Goal: Task Accomplishment & Management: Manage account settings

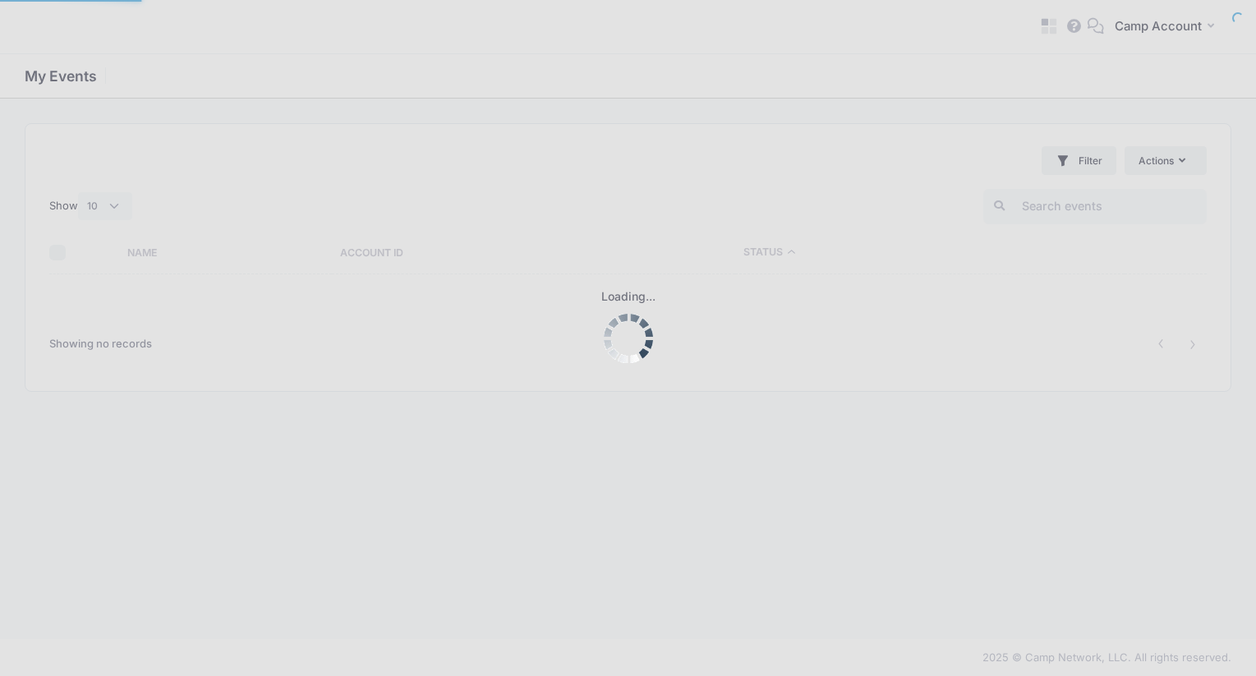
select select "10"
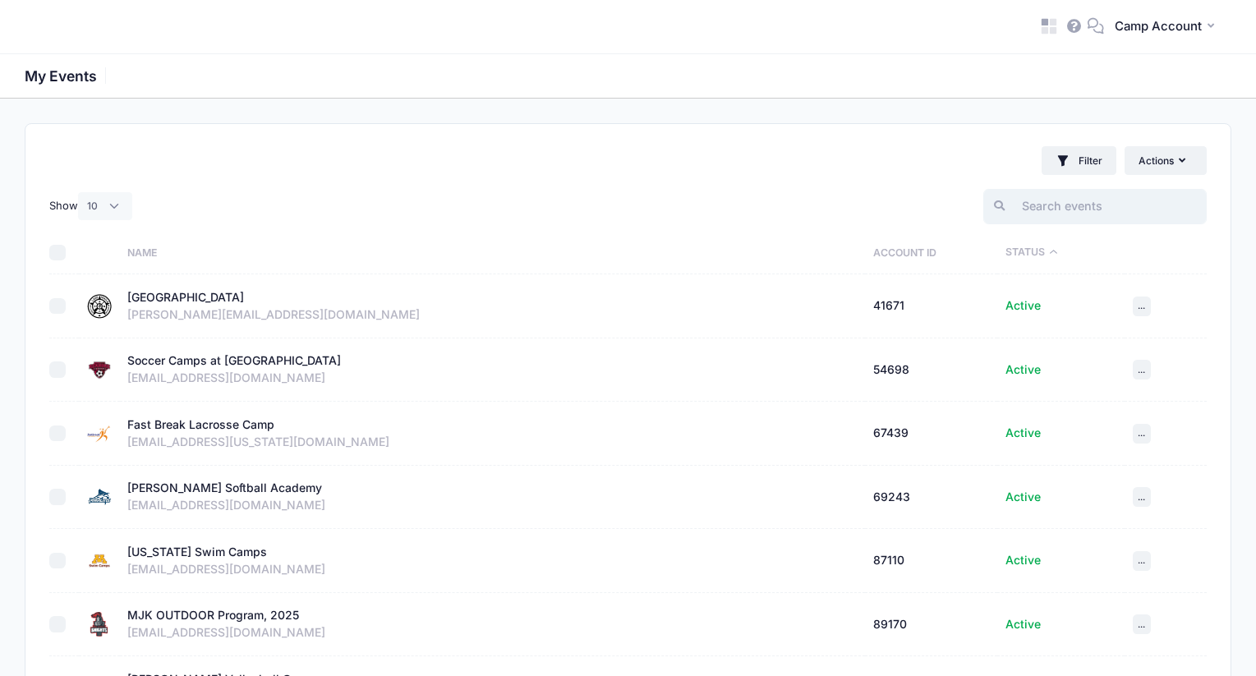
click at [1115, 199] on input "search" at bounding box center [1094, 206] width 223 height 35
click at [1043, 24] on icon at bounding box center [1044, 22] width 7 height 7
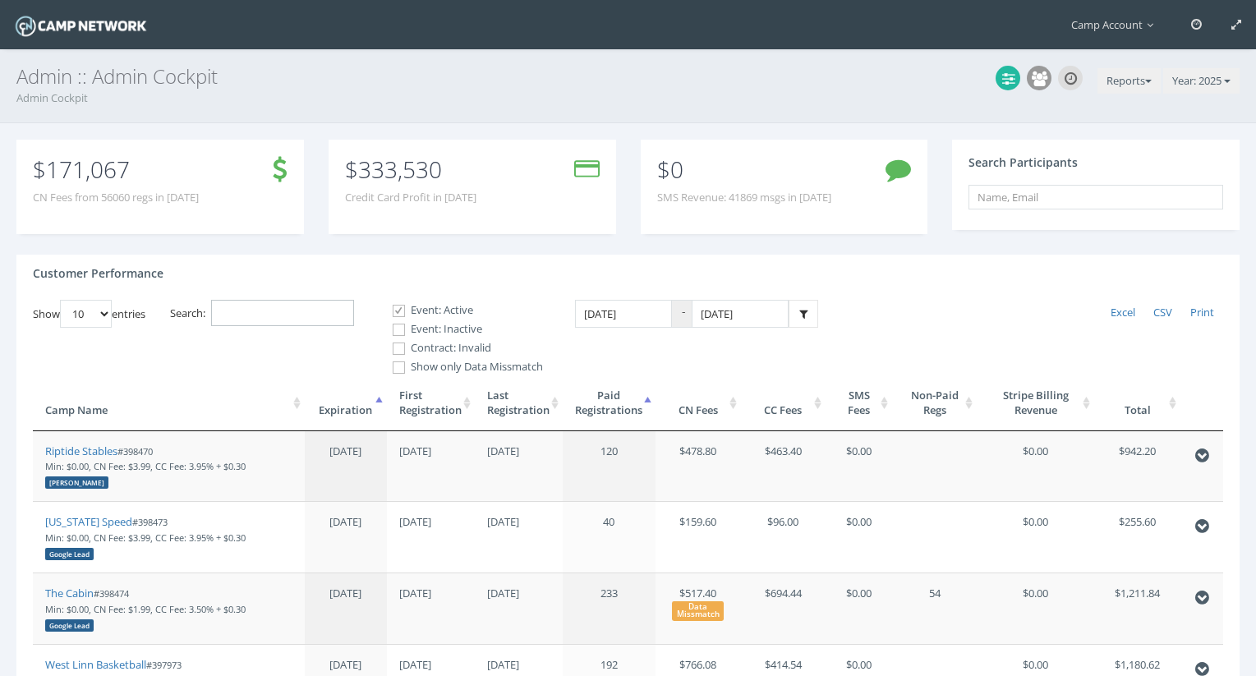
click at [304, 318] on input "Search:" at bounding box center [282, 313] width 143 height 27
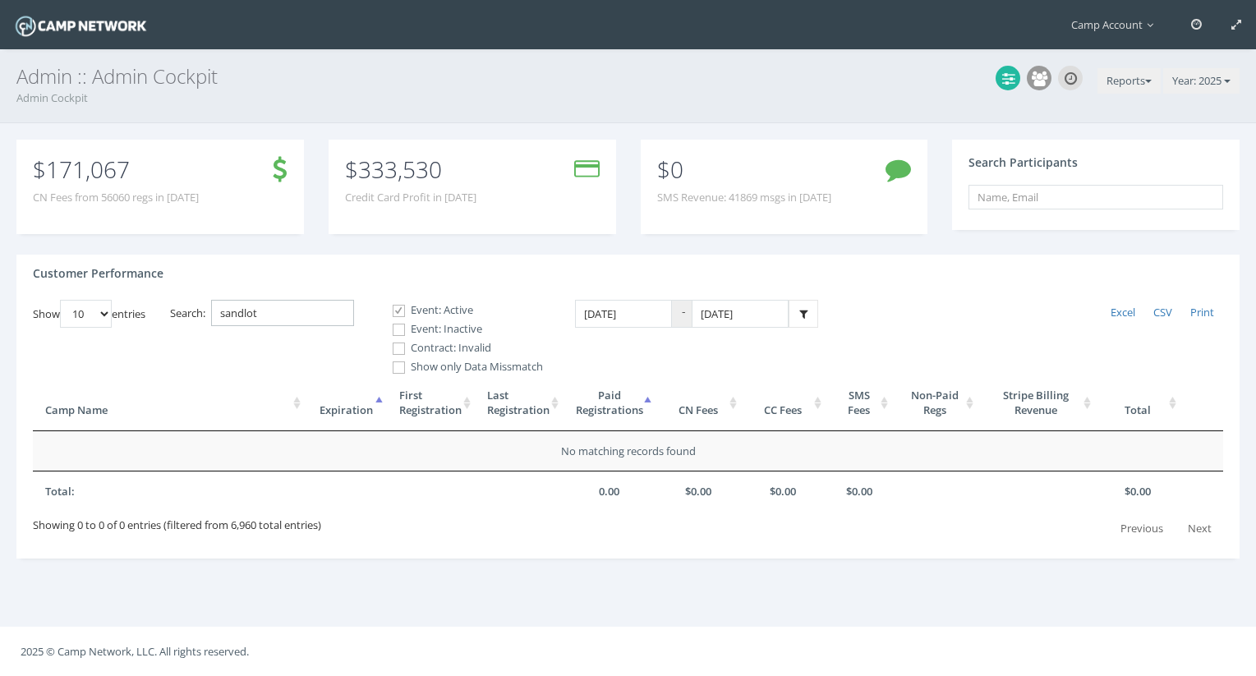
type input "sandlot"
click at [426, 329] on label "Event: Inactive" at bounding box center [461, 329] width 164 height 16
click at [398, 329] on input "Event: Inactive" at bounding box center [390, 330] width 16 height 16
checkbox input "true"
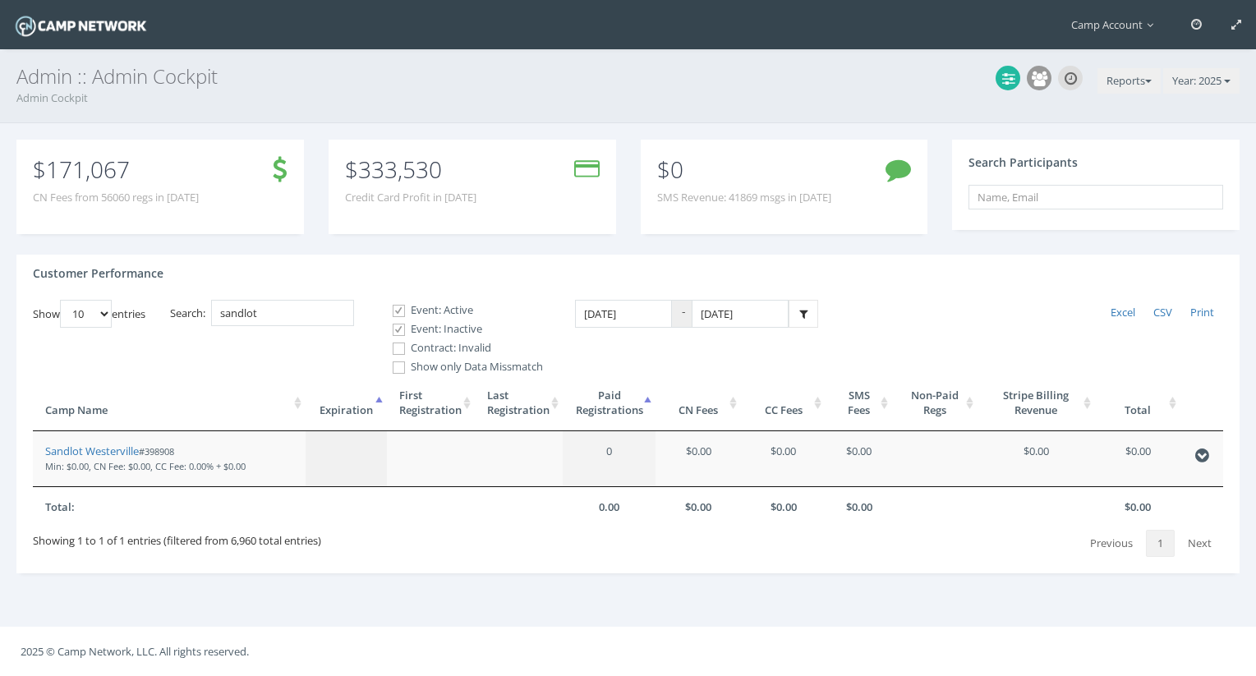
click at [421, 345] on label "Contract: Invalid" at bounding box center [461, 348] width 164 height 16
click at [398, 345] on input "Contract: Invalid" at bounding box center [390, 349] width 16 height 16
checkbox input "true"
drag, startPoint x: 104, startPoint y: 454, endPoint x: 45, endPoint y: 56, distance: 402.0
click at [0, 0] on main "Camp Account My Profile My Events My Team" at bounding box center [628, 338] width 1256 height 676
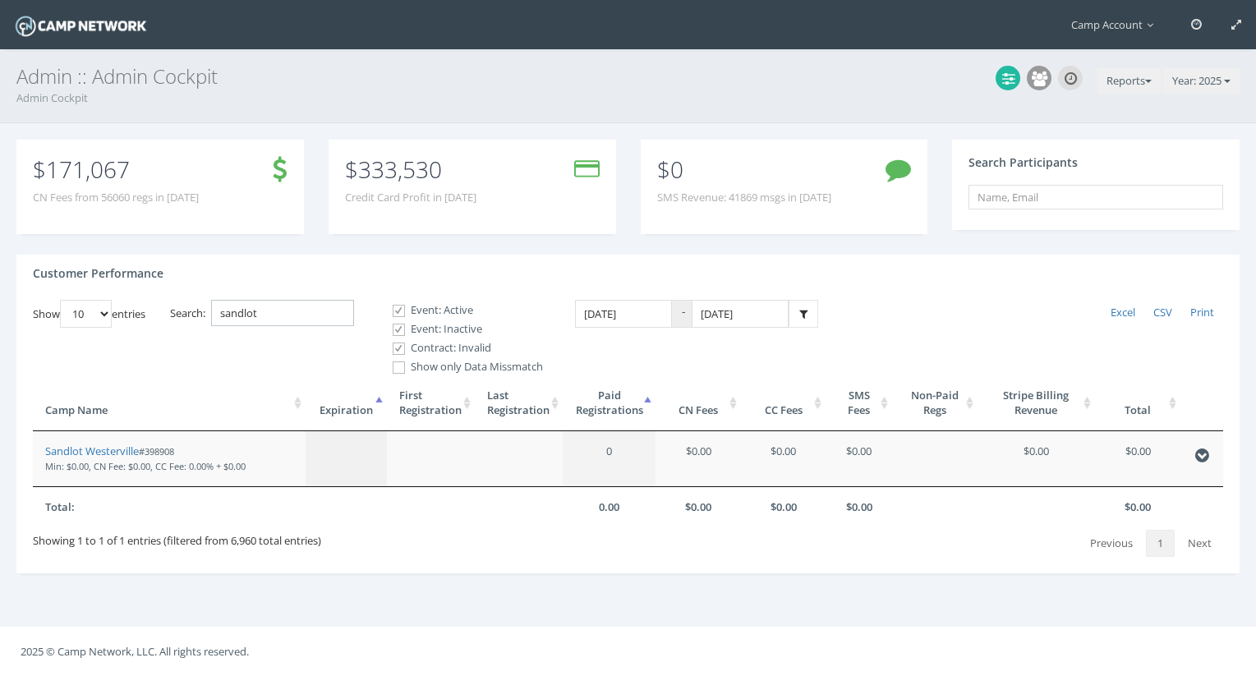
drag, startPoint x: 307, startPoint y: 320, endPoint x: 203, endPoint y: 285, distance: 109.9
click at [203, 285] on div "Customer Performance Show 10 25 50 100 entries Excel CSV Print Search: sandlot …" at bounding box center [627, 415] width 1223 height 320
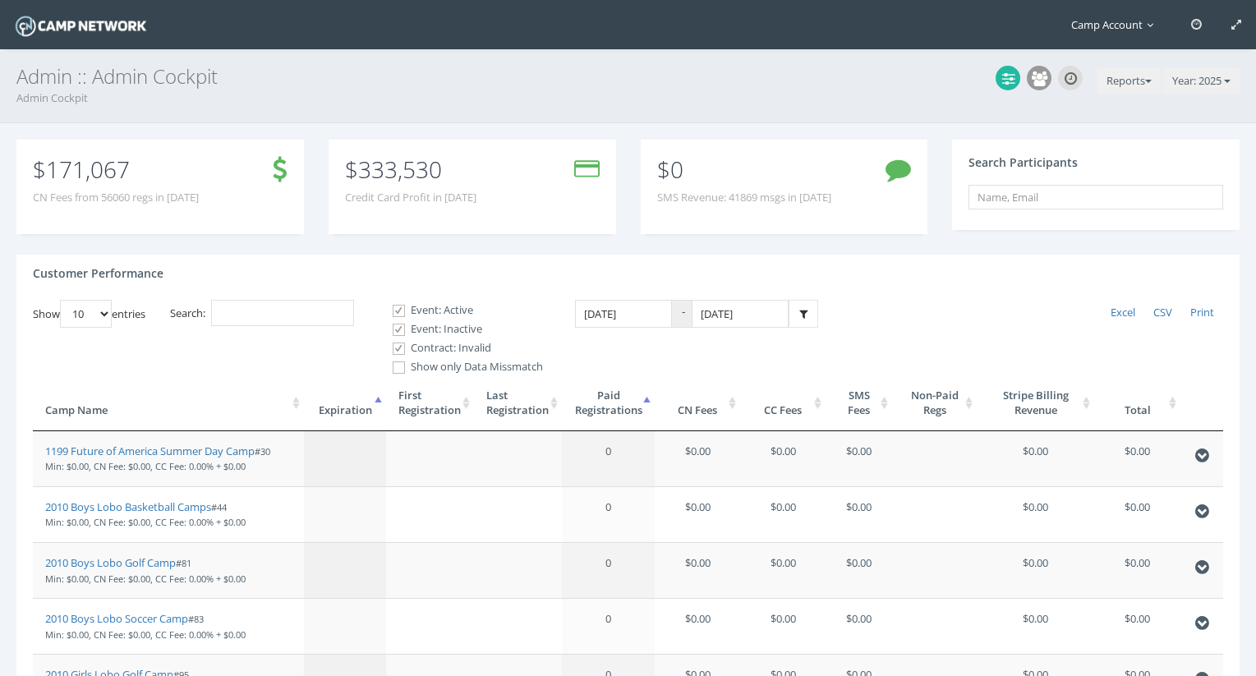
click at [1104, 23] on span "Camp Account" at bounding box center [1116, 24] width 90 height 15
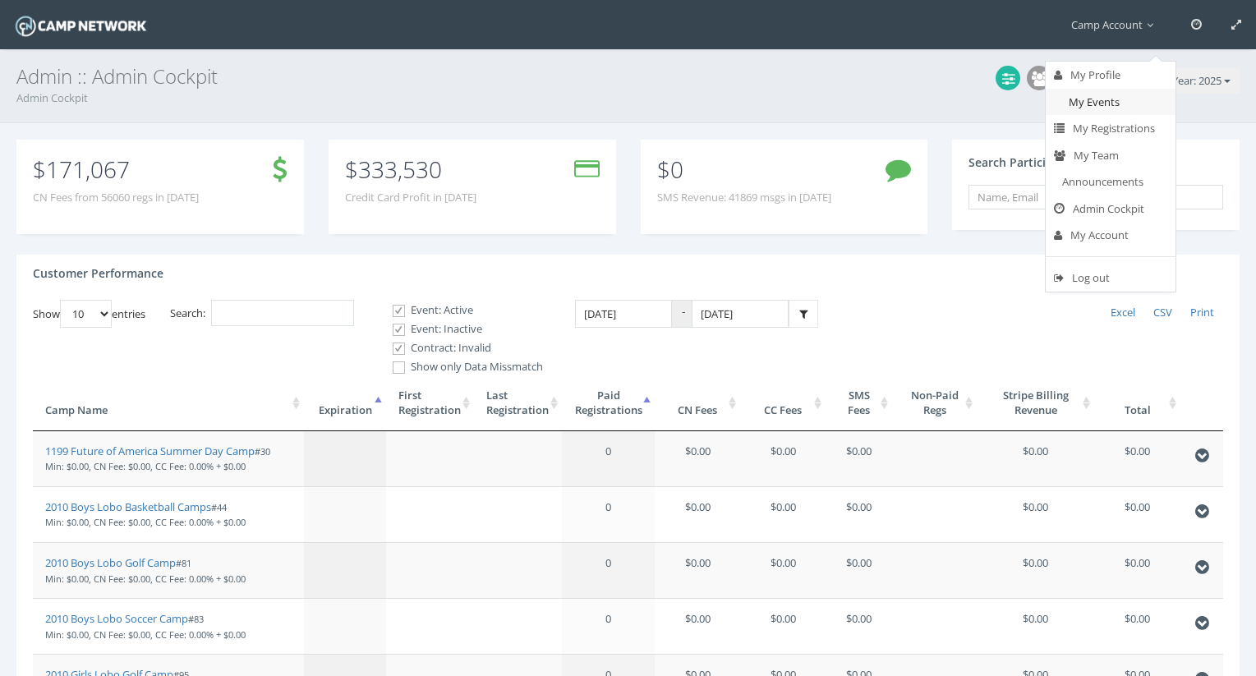
click at [1108, 112] on link "My Events" at bounding box center [1111, 102] width 130 height 27
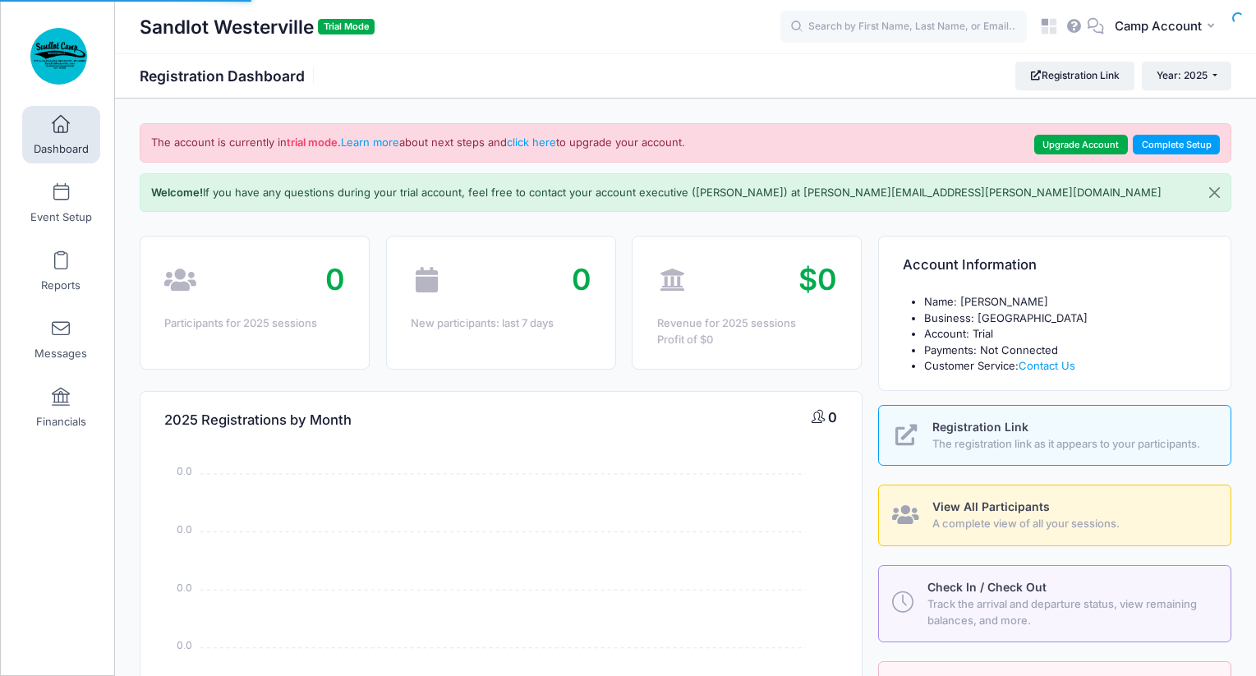
select select
click at [1148, 23] on span "Camp Account" at bounding box center [1158, 26] width 87 height 18
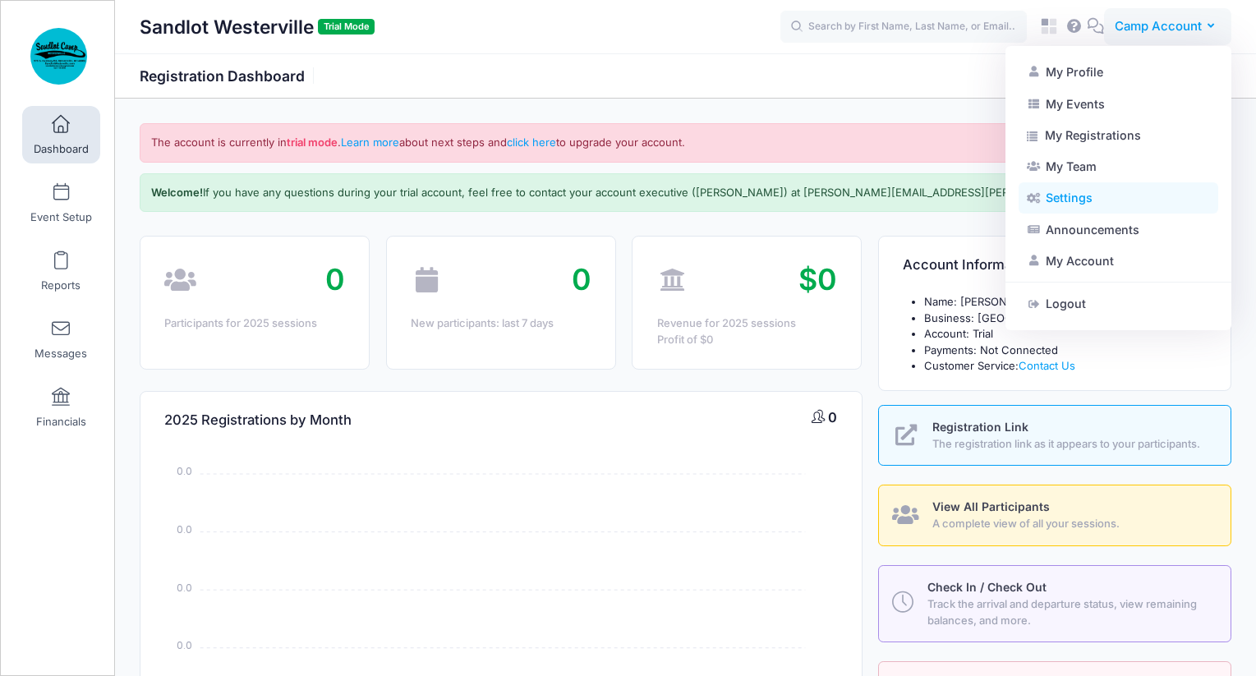
click at [1112, 191] on link "Settings" at bounding box center [1119, 197] width 200 height 31
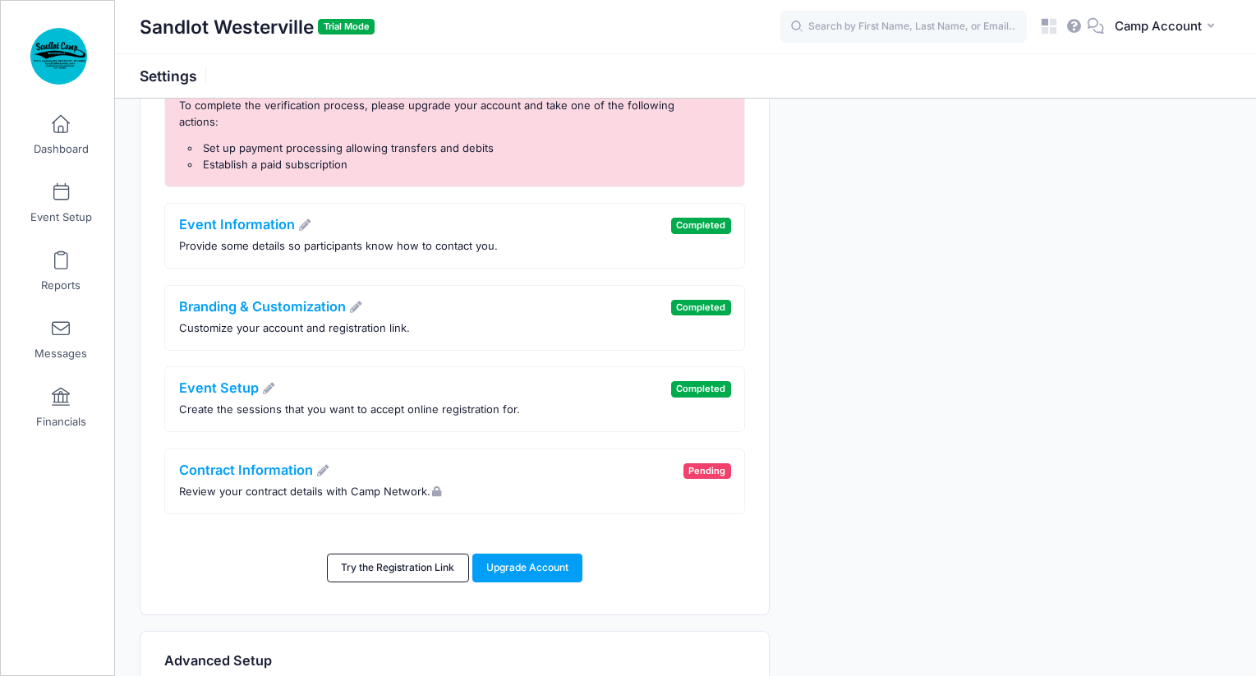
scroll to position [208, 0]
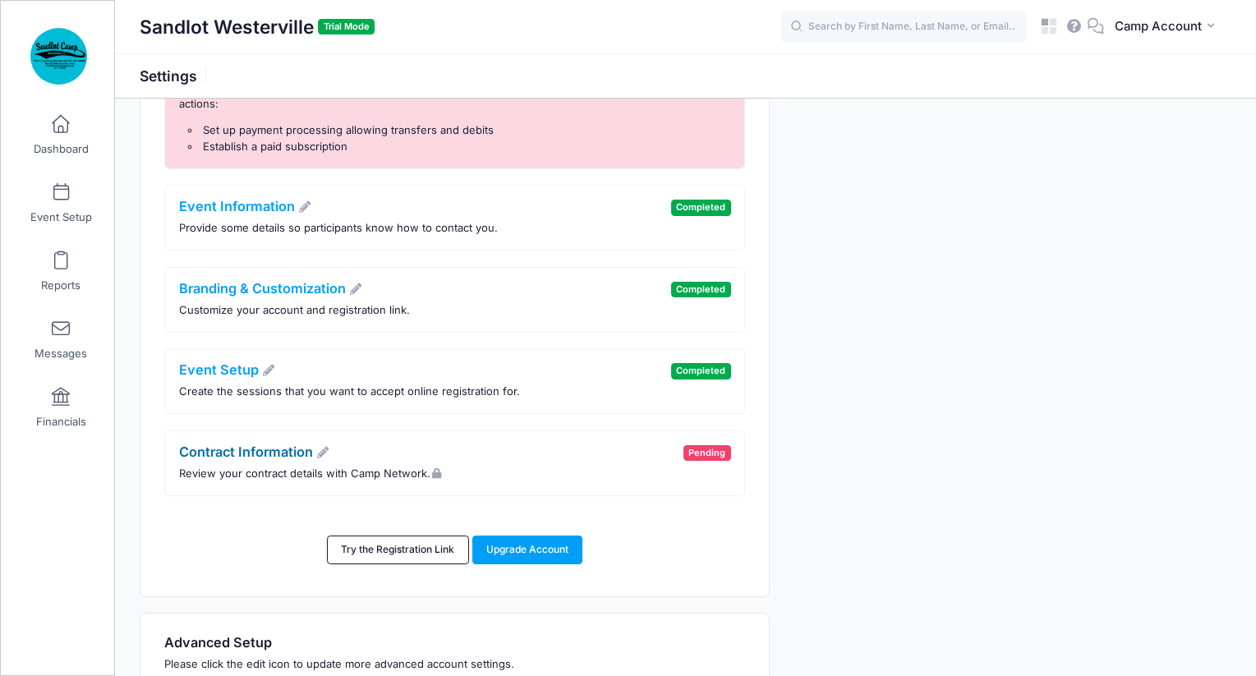
click at [296, 455] on link "Contract Information" at bounding box center [254, 452] width 151 height 16
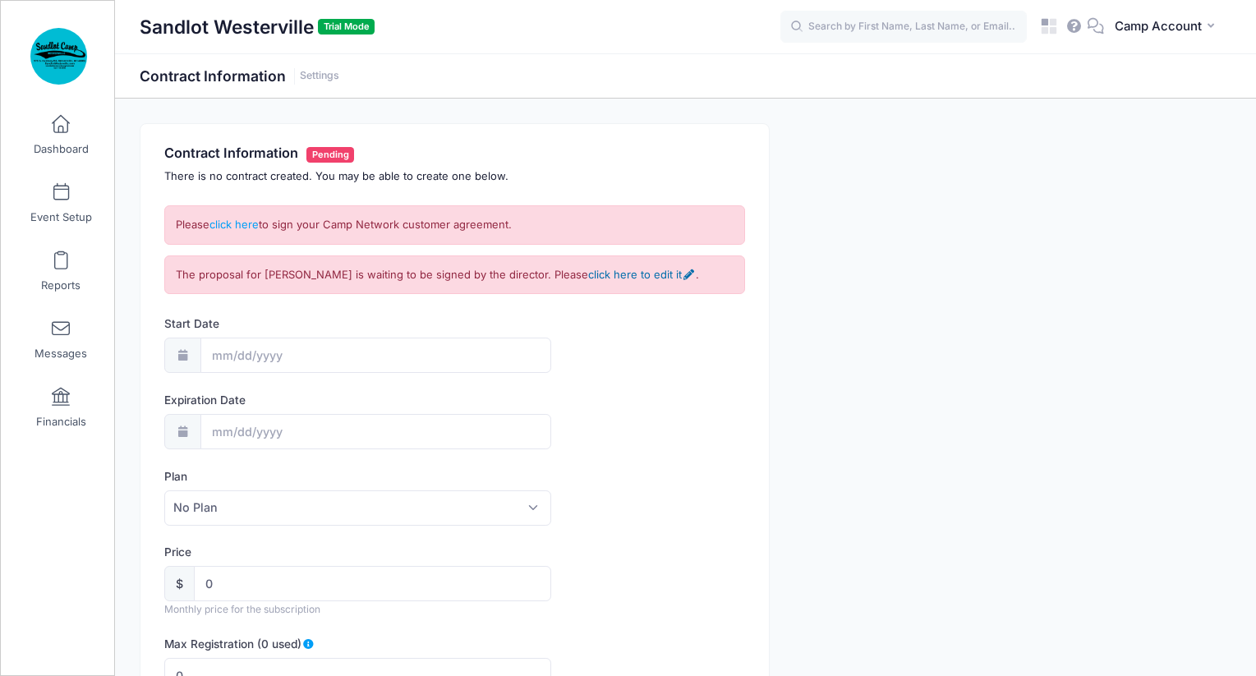
click at [646, 277] on link "click here to edit it" at bounding box center [641, 274] width 107 height 13
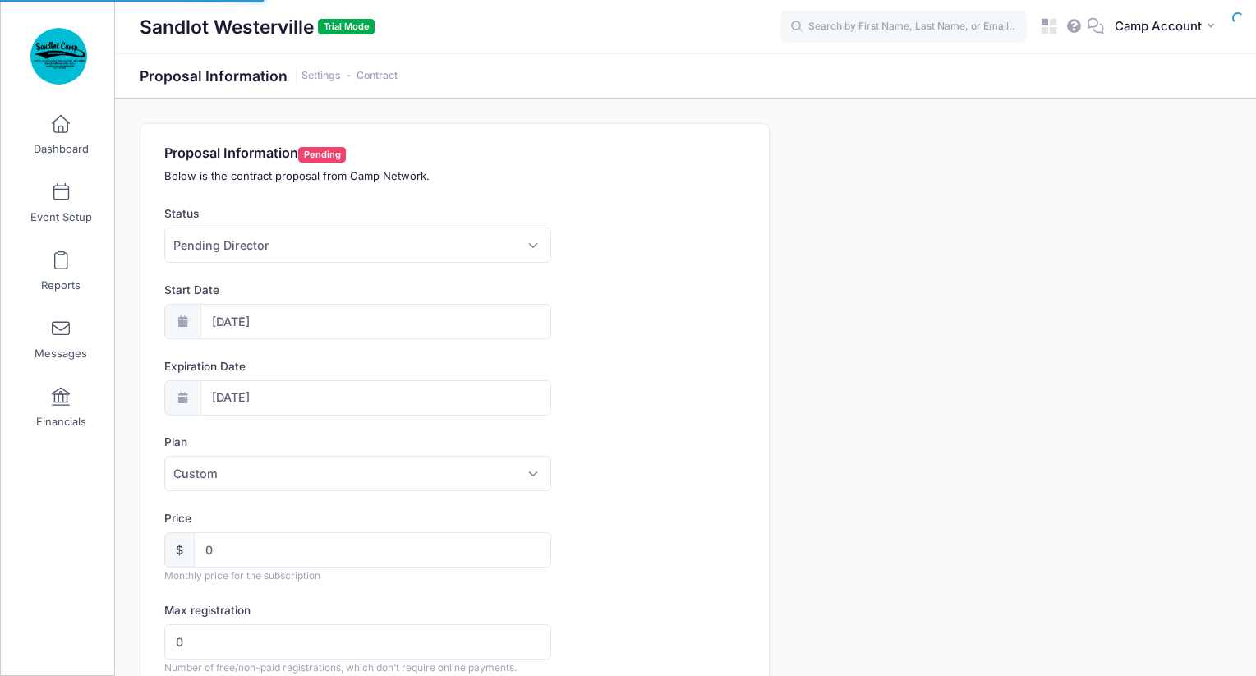
select select "0"
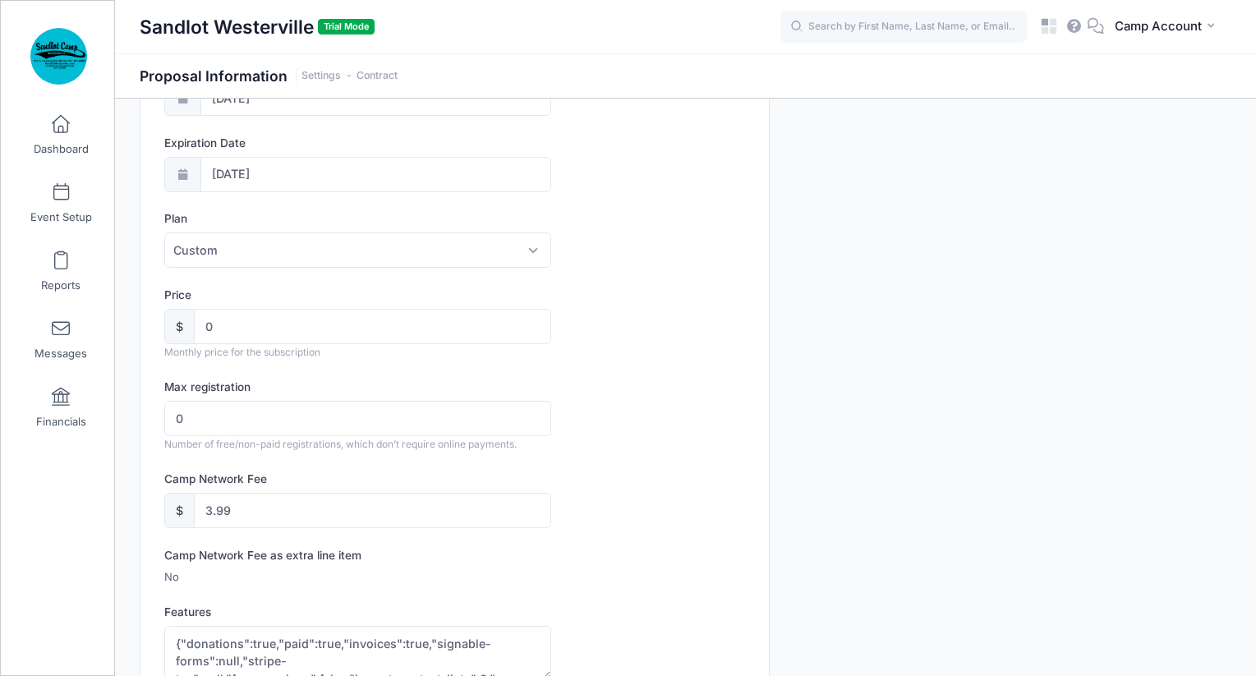
scroll to position [226, 0]
drag, startPoint x: 283, startPoint y: 512, endPoint x: 195, endPoint y: 491, distance: 90.3
click at [195, 492] on input "3.99" at bounding box center [372, 507] width 357 height 35
click at [252, 253] on span "Custom" at bounding box center [357, 247] width 387 height 35
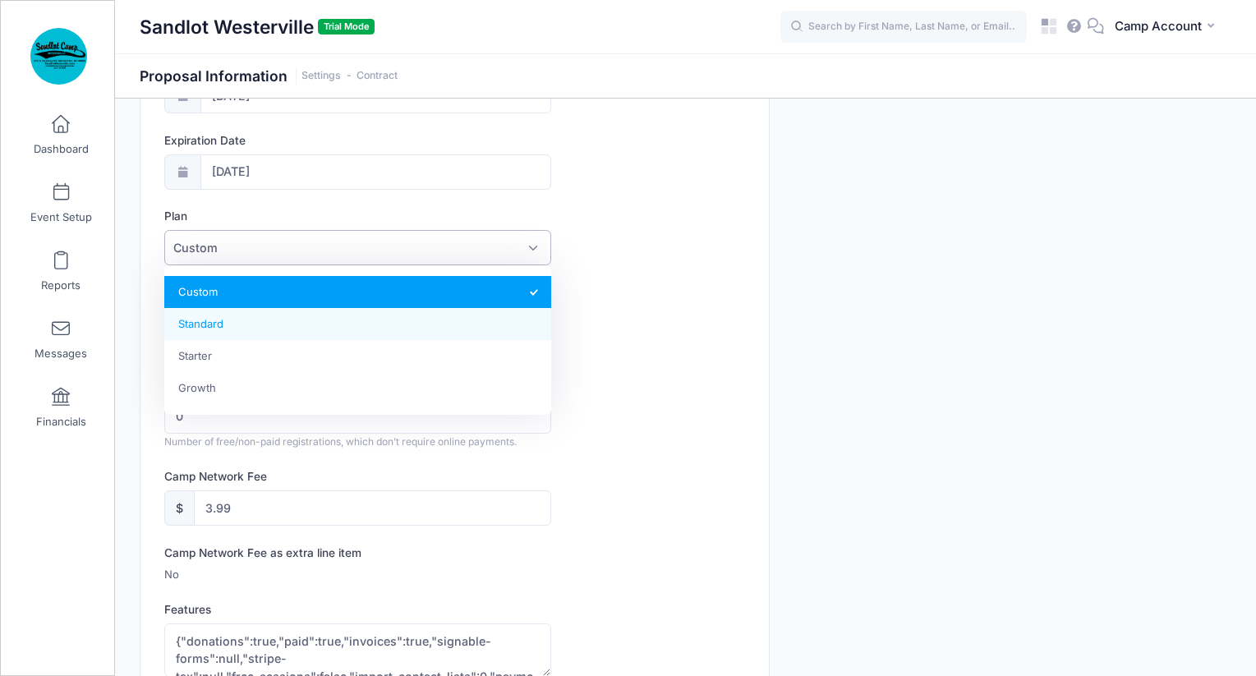
select select "5"
type input "50"
type input "0.00"
type textarea "{"paid":true,"email":true,"sms":true,"invoices":true,"donations":true,"signable…"
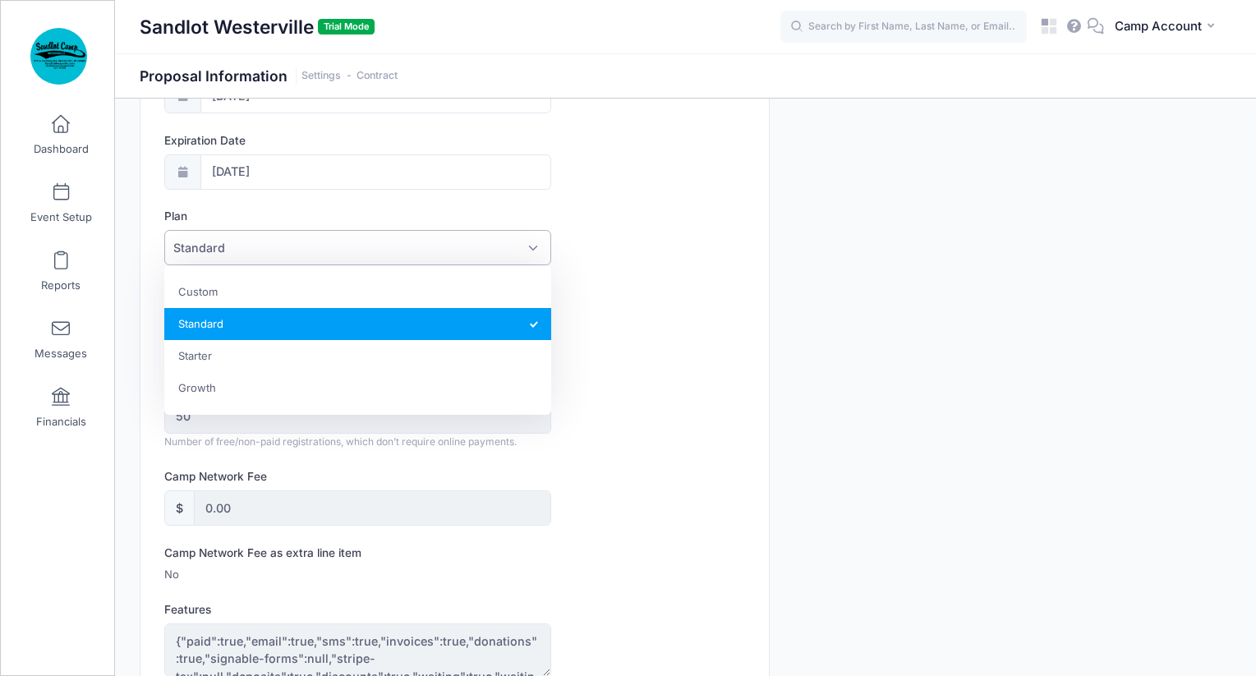
click at [267, 260] on span "Standard" at bounding box center [357, 247] width 387 height 35
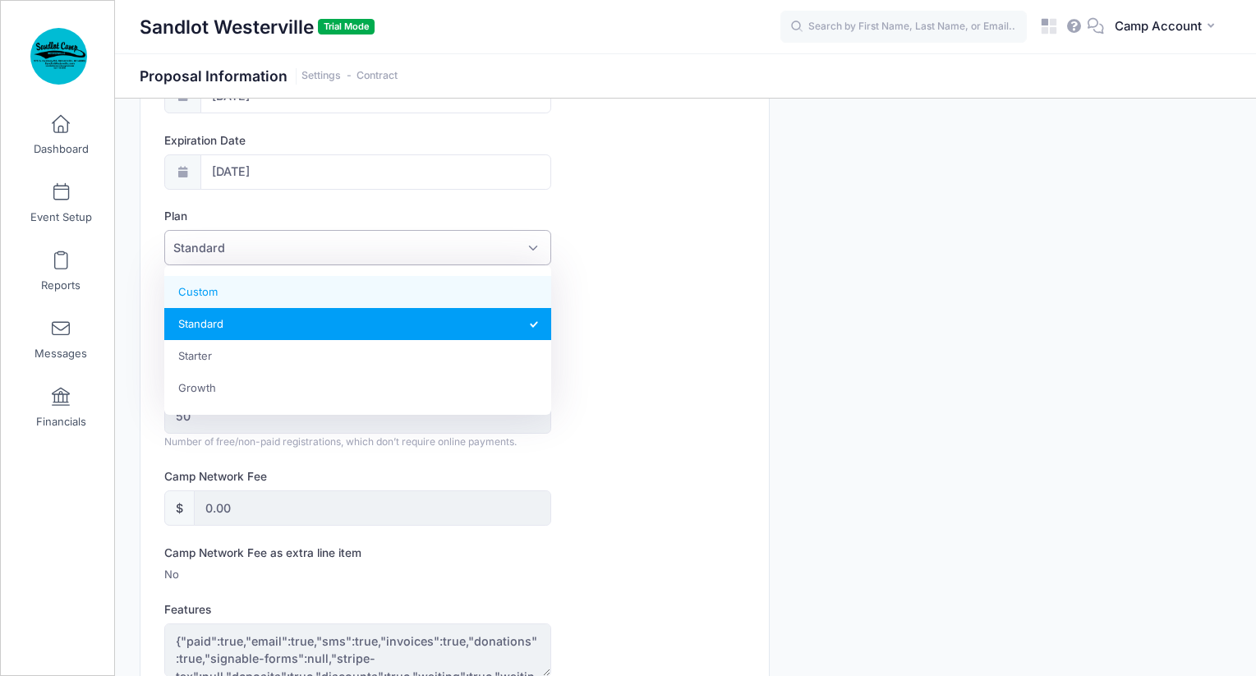
select select "6"
type textarea "{"paid":true,"email":true,"sms":true,"invoices":true,"donations":true,"signable…"
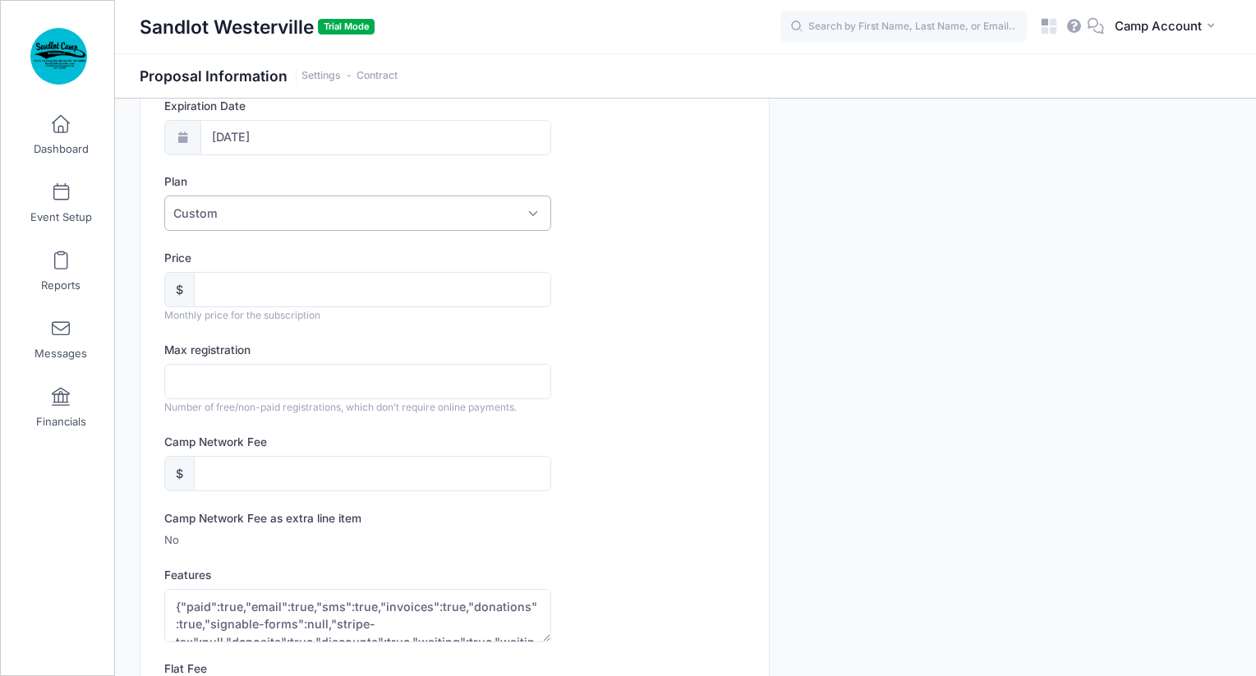
scroll to position [263, 0]
click at [279, 389] on input "Max registration" at bounding box center [357, 378] width 387 height 35
type input "100"
click at [296, 472] on input "Camp Network Fee" at bounding box center [372, 471] width 357 height 35
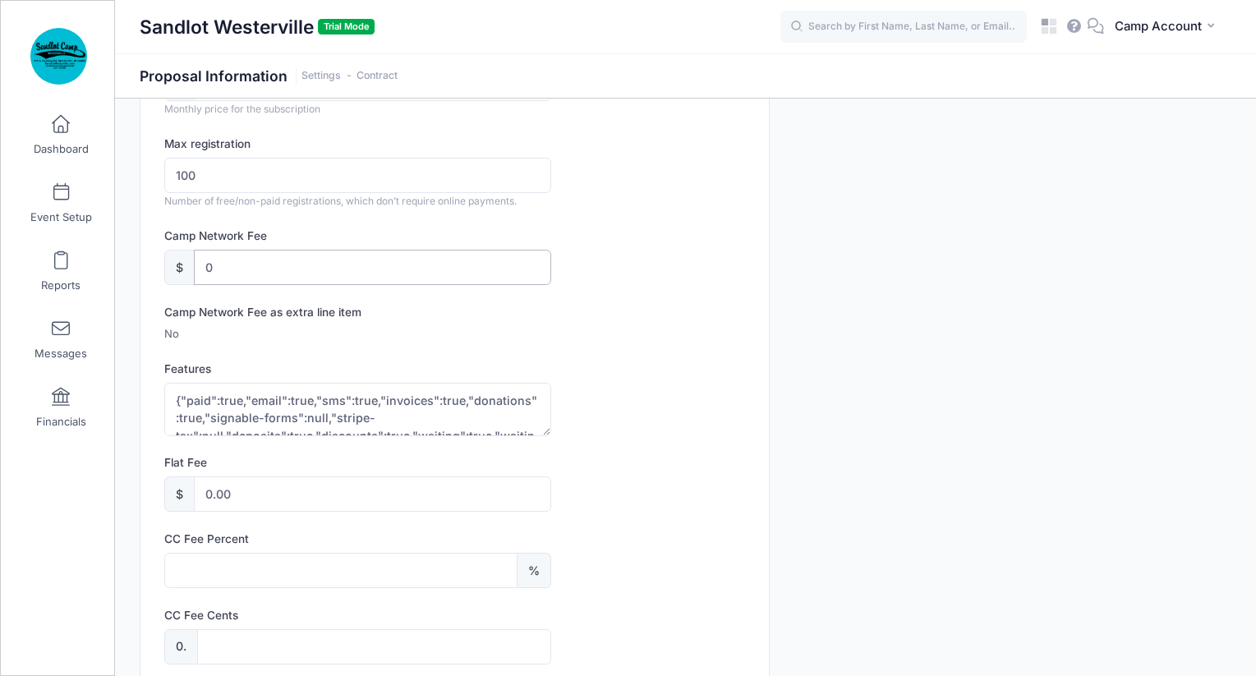
scroll to position [469, 0]
type input "0"
click at [266, 566] on input "CC Fee Percent" at bounding box center [340, 567] width 353 height 35
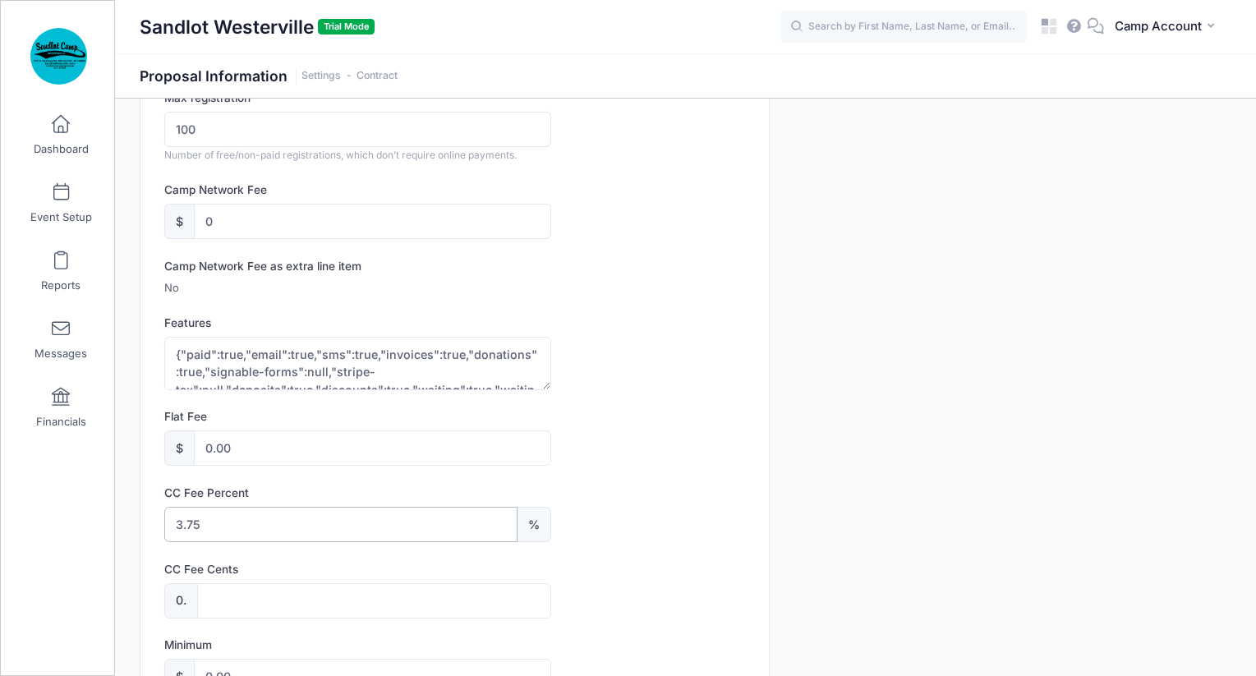
scroll to position [517, 0]
type input "3.75"
click at [412, 606] on input "CC Fee Cents" at bounding box center [374, 596] width 354 height 35
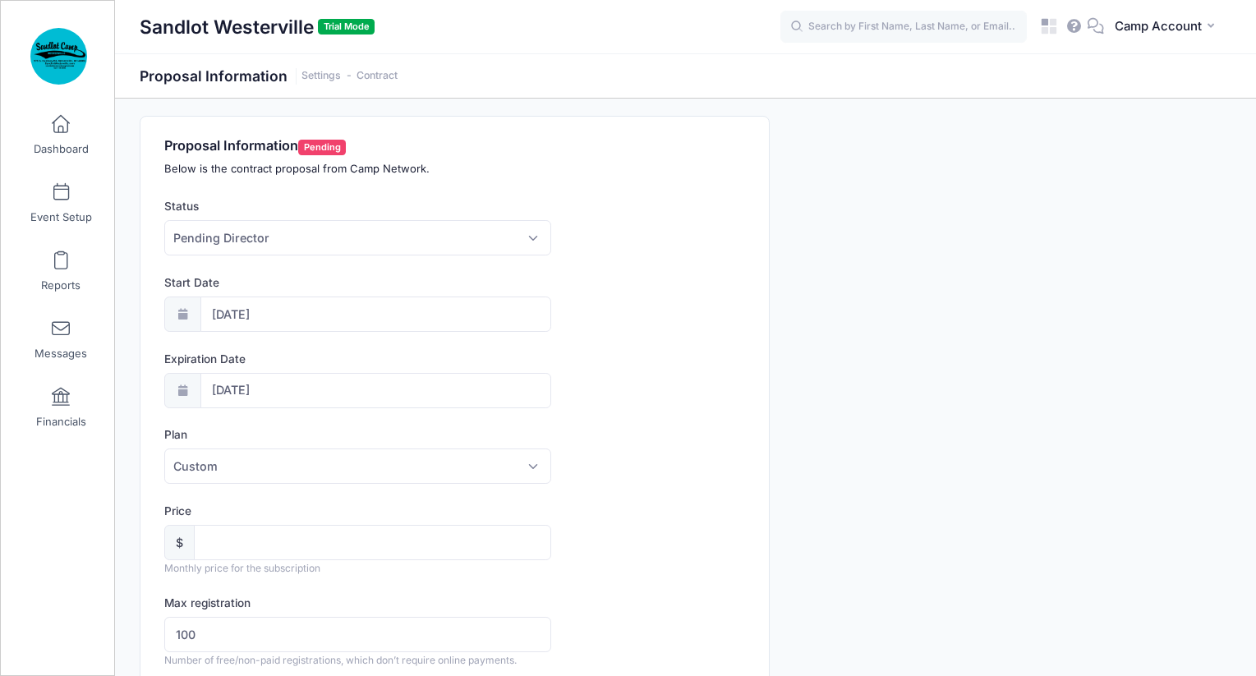
scroll to position [10, 0]
type input "30"
click at [317, 393] on input "10/04/2026" at bounding box center [376, 388] width 352 height 35
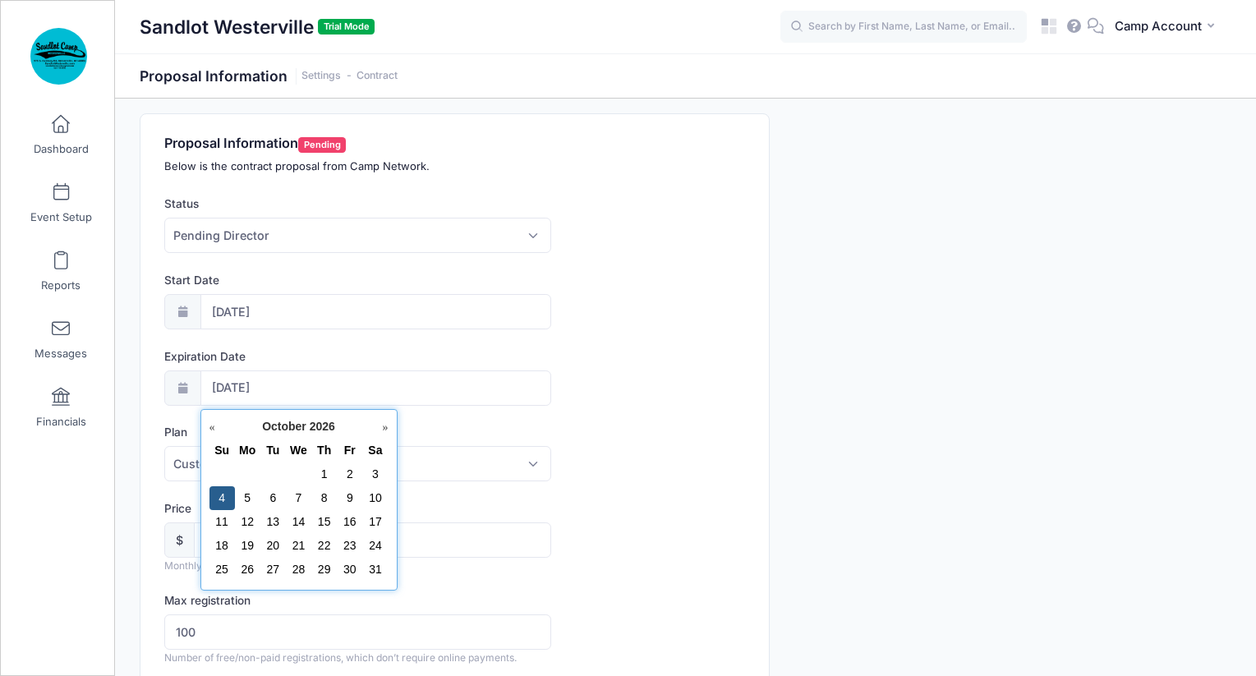
click at [379, 425] on link "Next" at bounding box center [380, 428] width 16 height 16
click at [211, 427] on link "Prev" at bounding box center [218, 428] width 16 height 16
click at [329, 564] on link "31" at bounding box center [324, 569] width 13 height 13
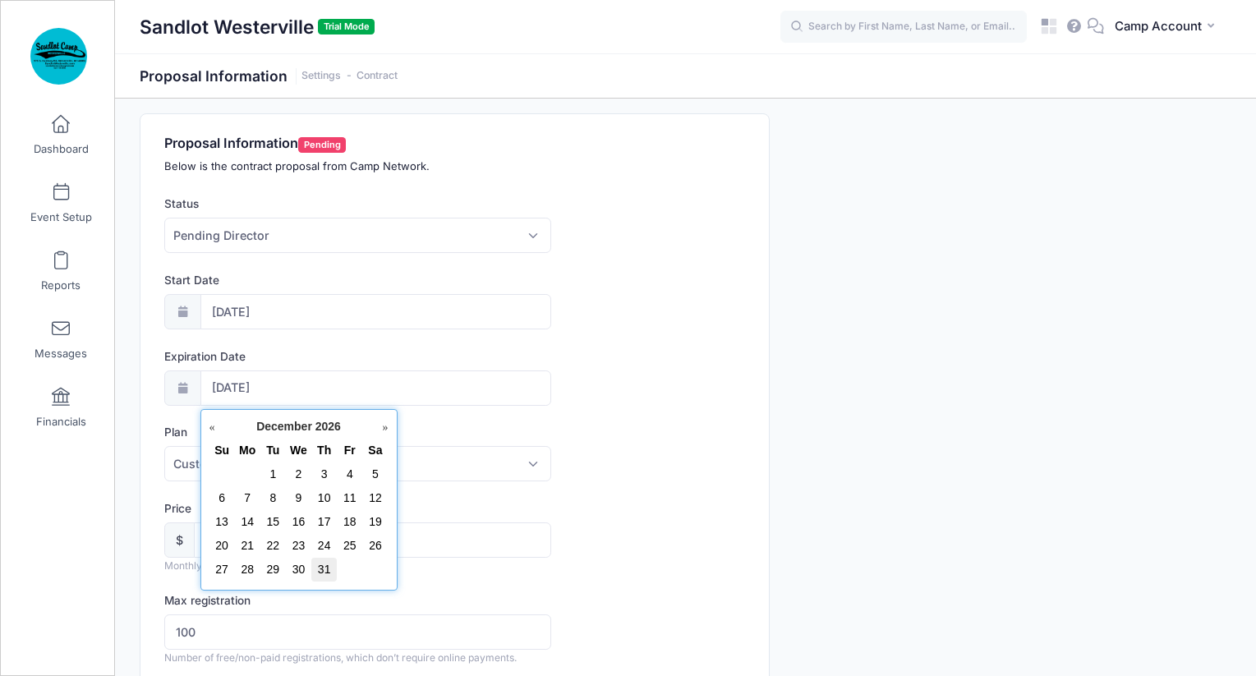
type input "12/31/2026"
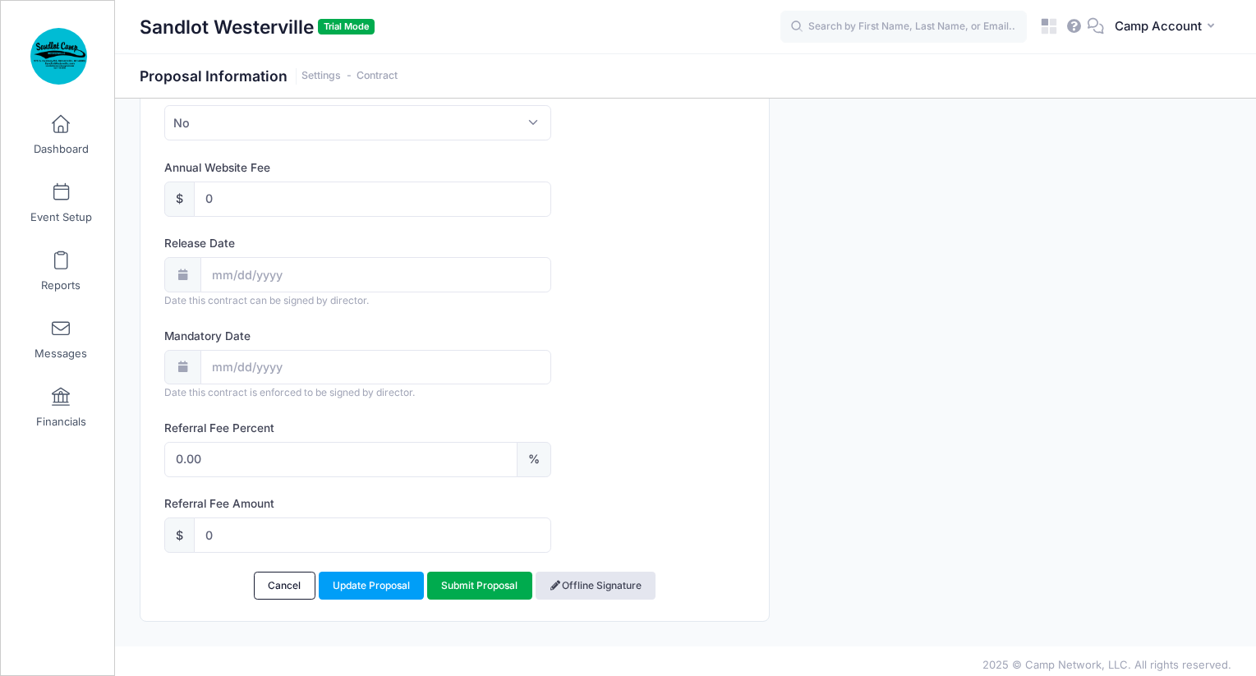
scroll to position [1151, 0]
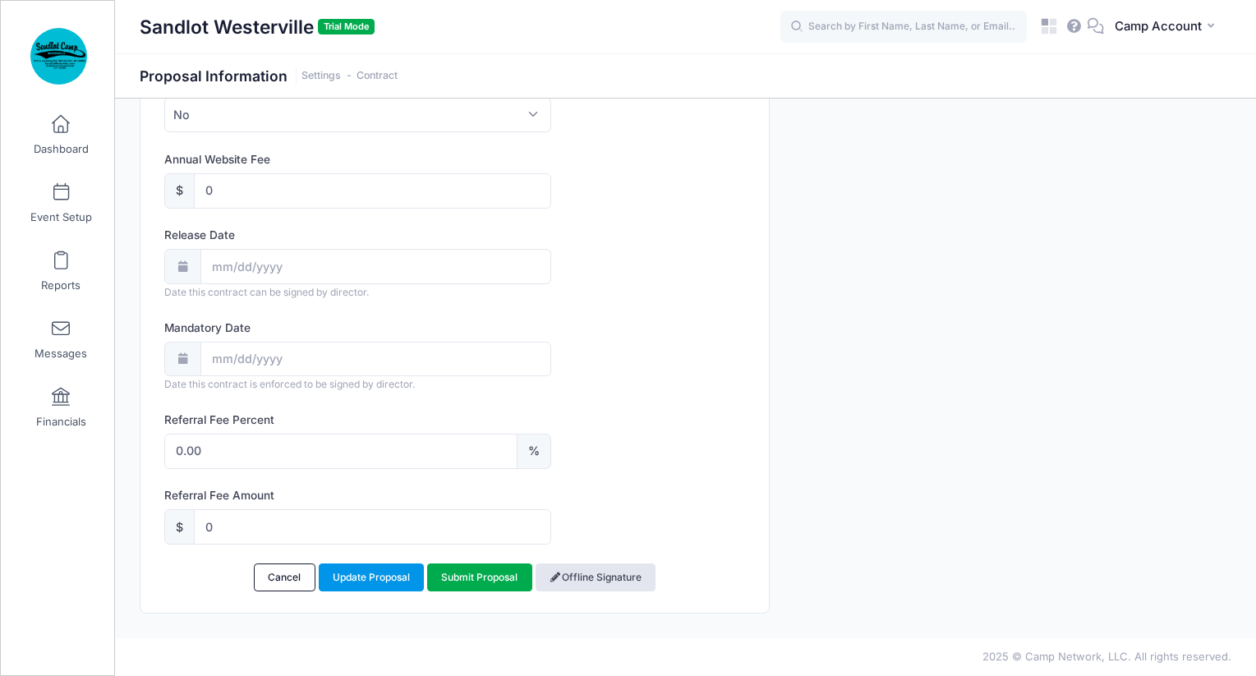
click at [396, 573] on link "Update Proposal" at bounding box center [372, 578] width 106 height 28
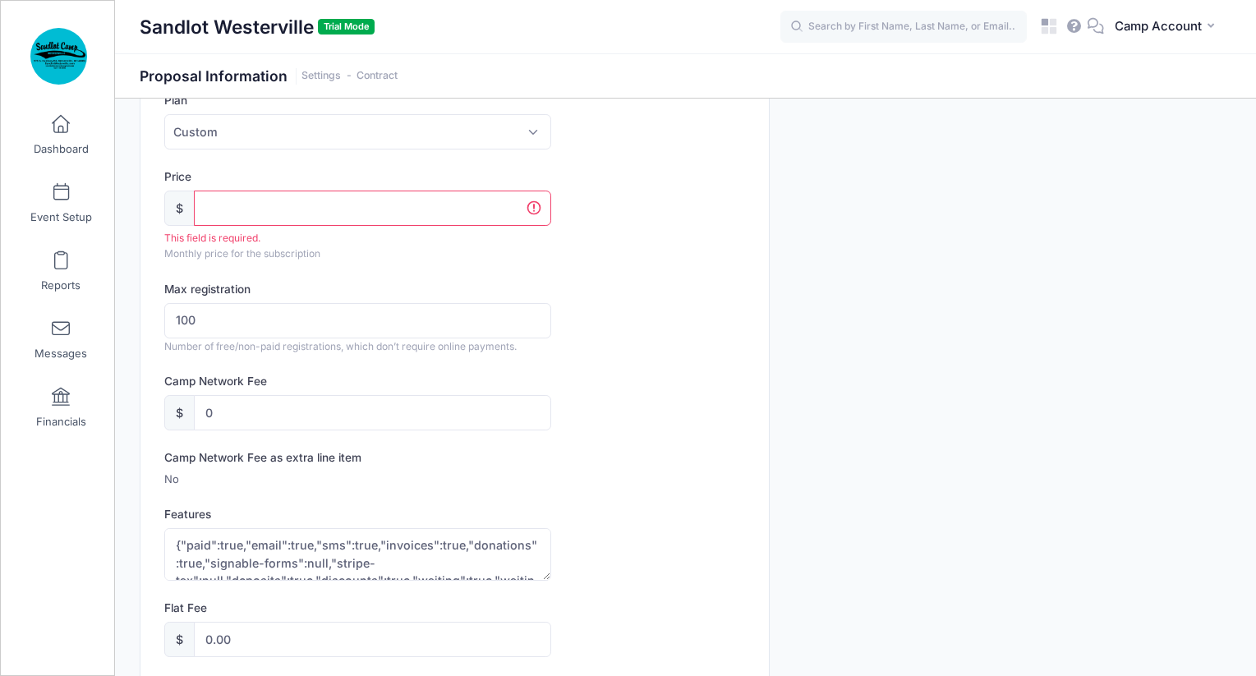
scroll to position [251, 0]
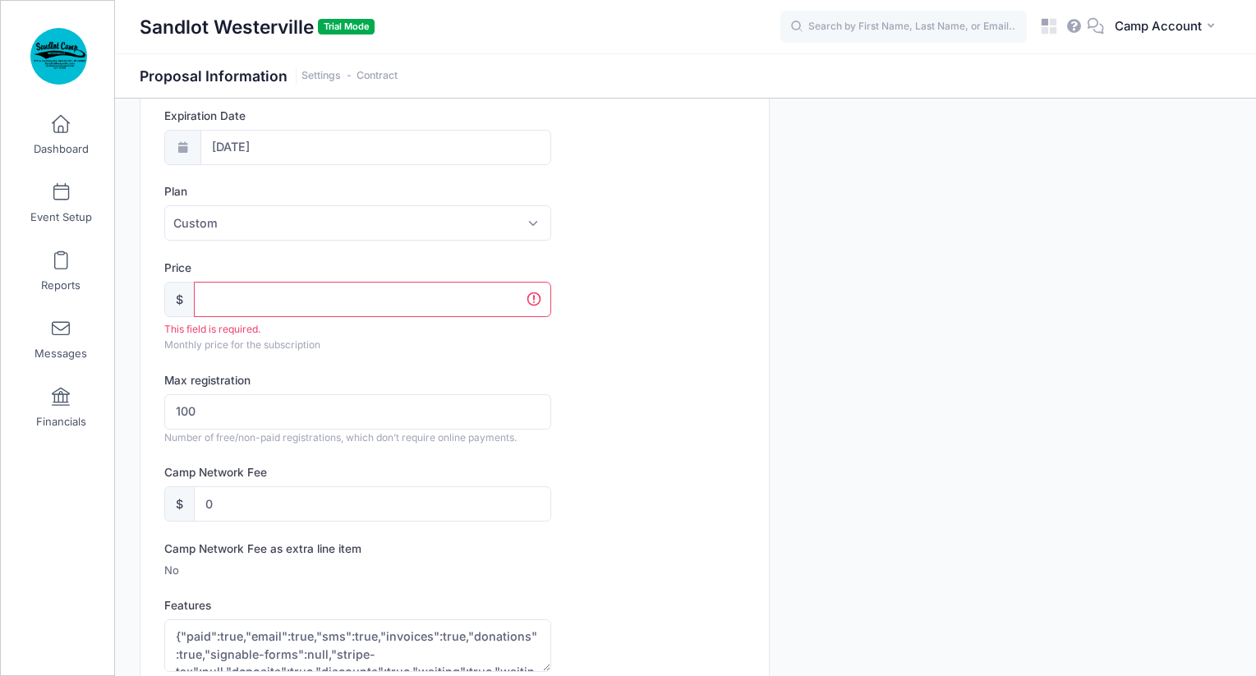
click at [289, 293] on input "Price" at bounding box center [372, 299] width 357 height 35
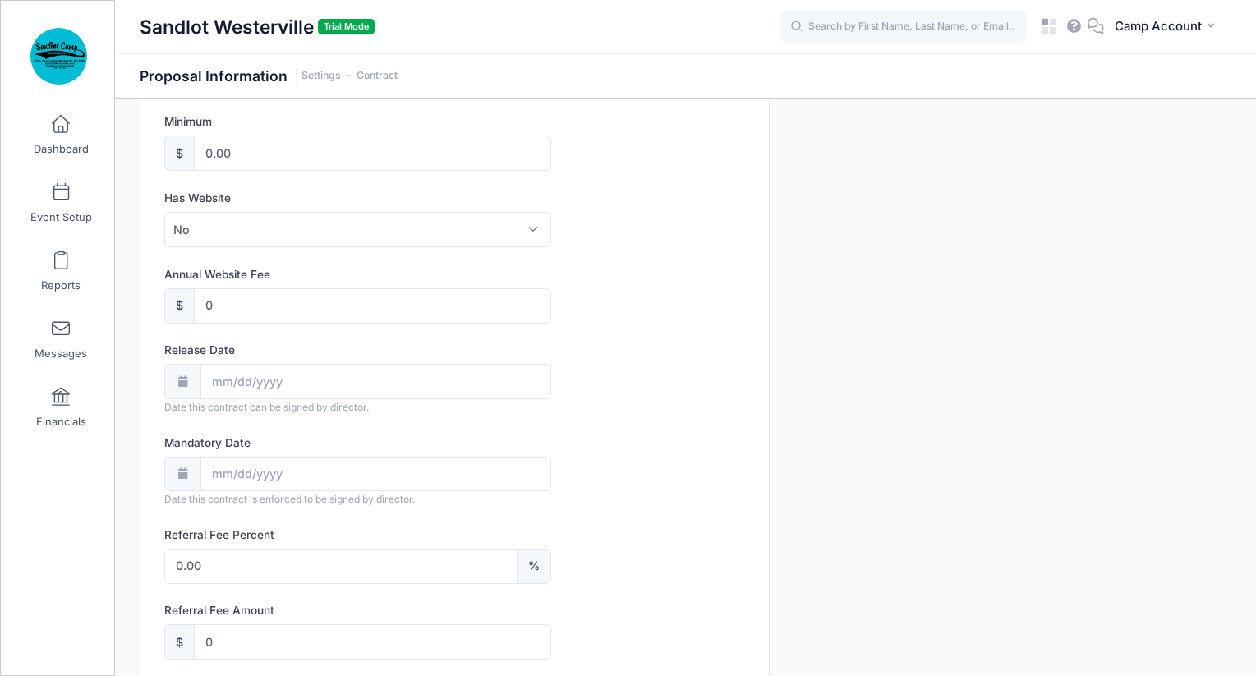
scroll to position [1151, 0]
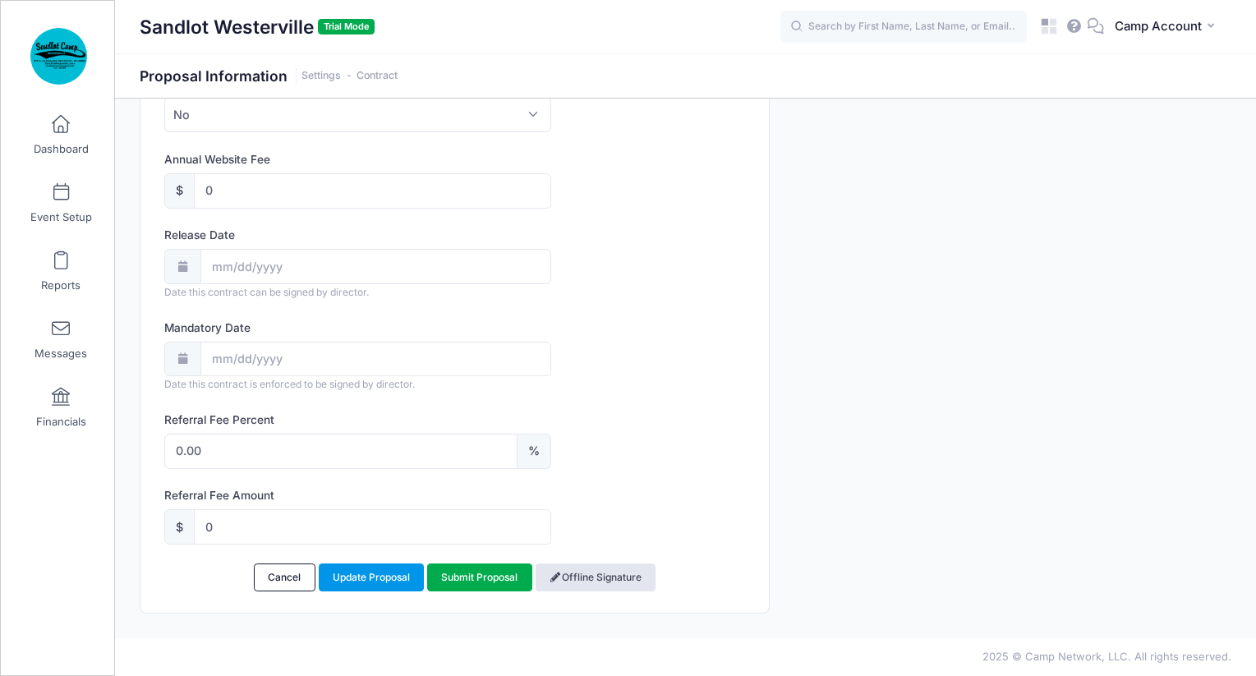
type input "0"
click at [394, 575] on link "Update Proposal" at bounding box center [372, 578] width 106 height 28
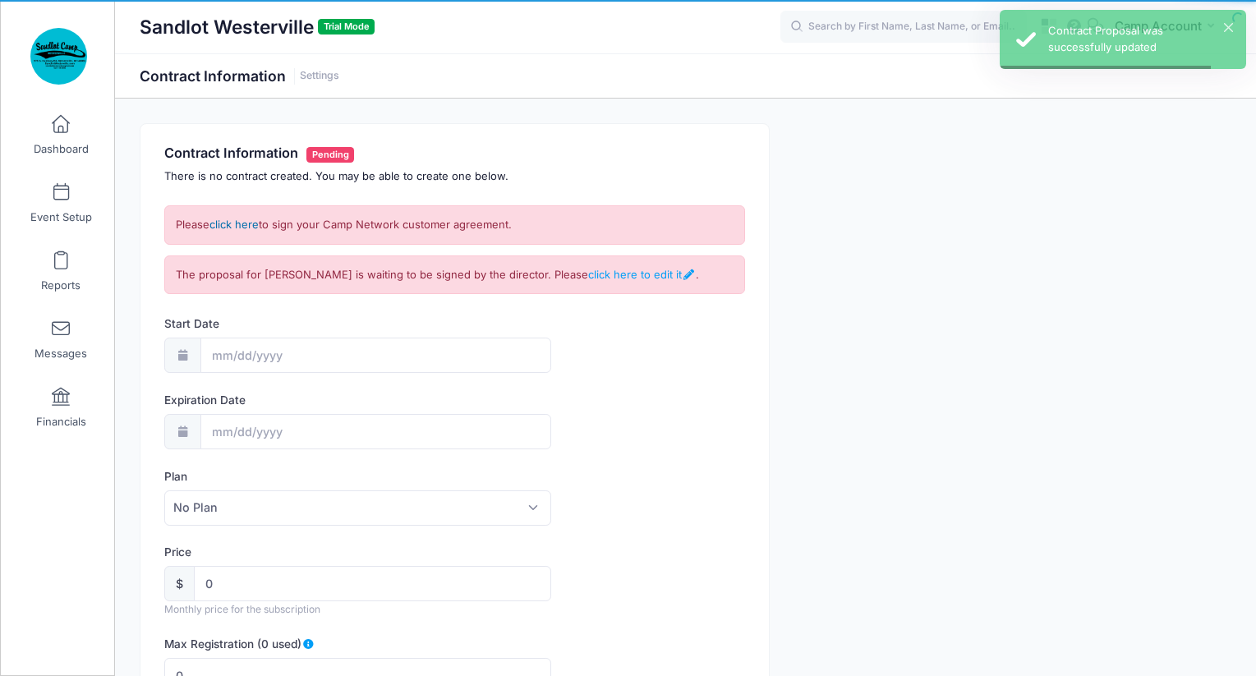
click at [254, 224] on link "click here" at bounding box center [234, 224] width 49 height 13
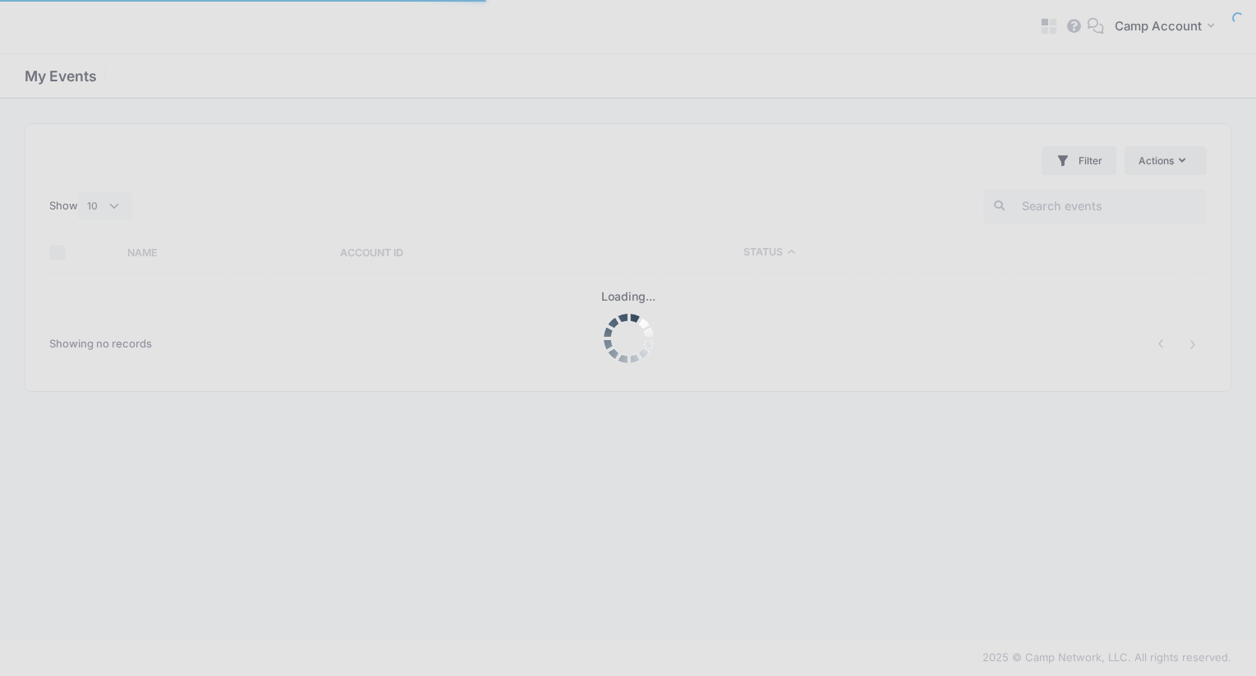
select select "10"
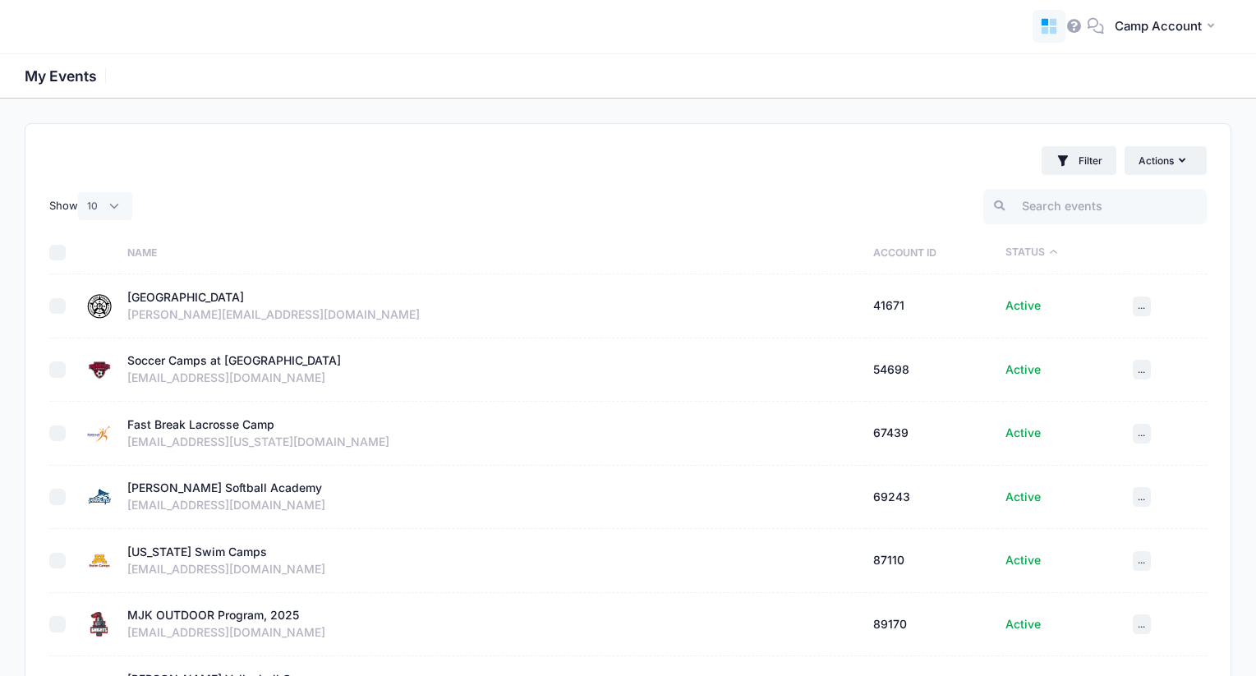
click at [1047, 37] on link at bounding box center [1049, 26] width 33 height 33
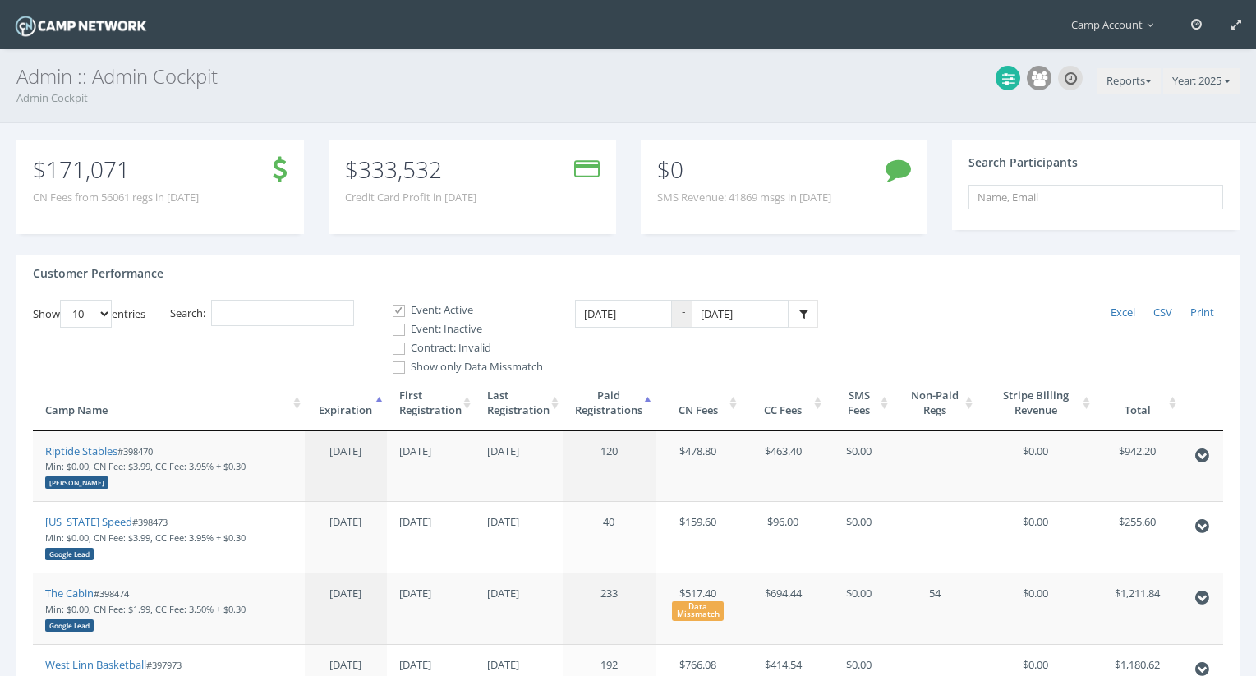
click at [263, 288] on div "Customer Performance" at bounding box center [627, 277] width 1223 height 45
click at [265, 298] on div "Customer Performance" at bounding box center [627, 277] width 1223 height 45
click at [260, 320] on input "Search:" at bounding box center [282, 313] width 143 height 27
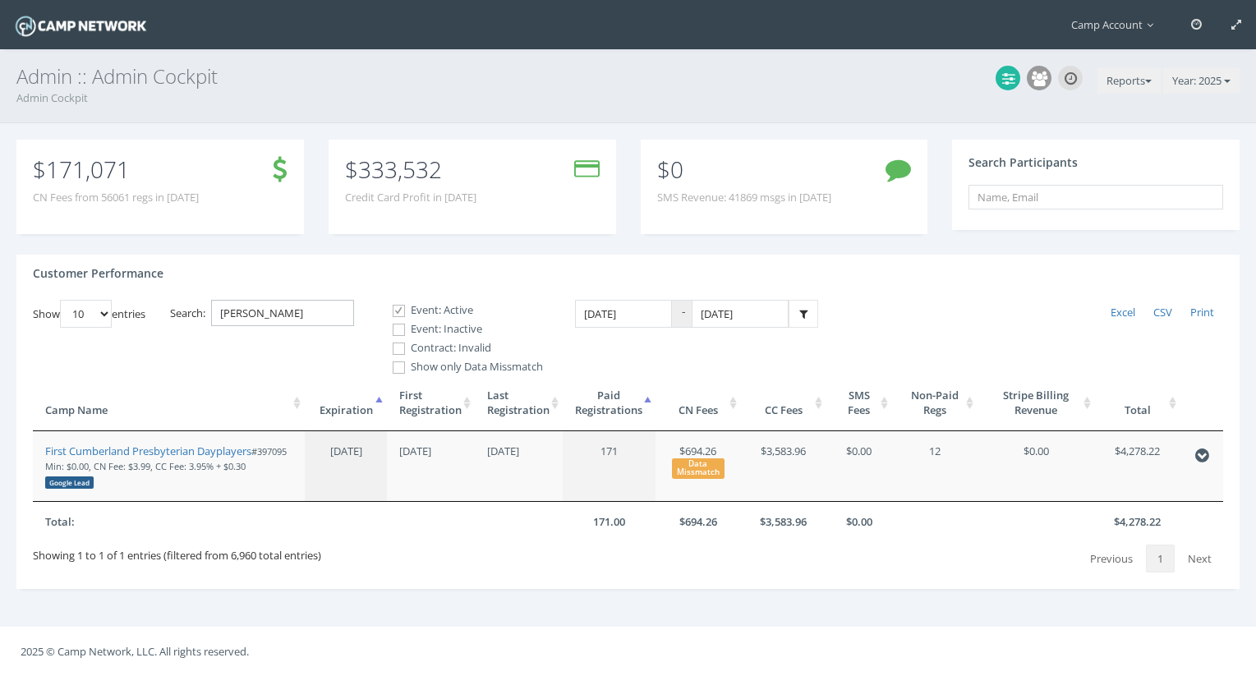
drag, startPoint x: 301, startPoint y: 311, endPoint x: 191, endPoint y: 288, distance: 111.7
click at [191, 288] on div "Customer Performance Show 10 25 50 100 entries Excel CSV Print Search: cumber E…" at bounding box center [627, 422] width 1223 height 334
type input "rappa"
drag, startPoint x: 276, startPoint y: 320, endPoint x: 228, endPoint y: 309, distance: 49.8
click at [228, 309] on input "rappa" at bounding box center [282, 313] width 143 height 27
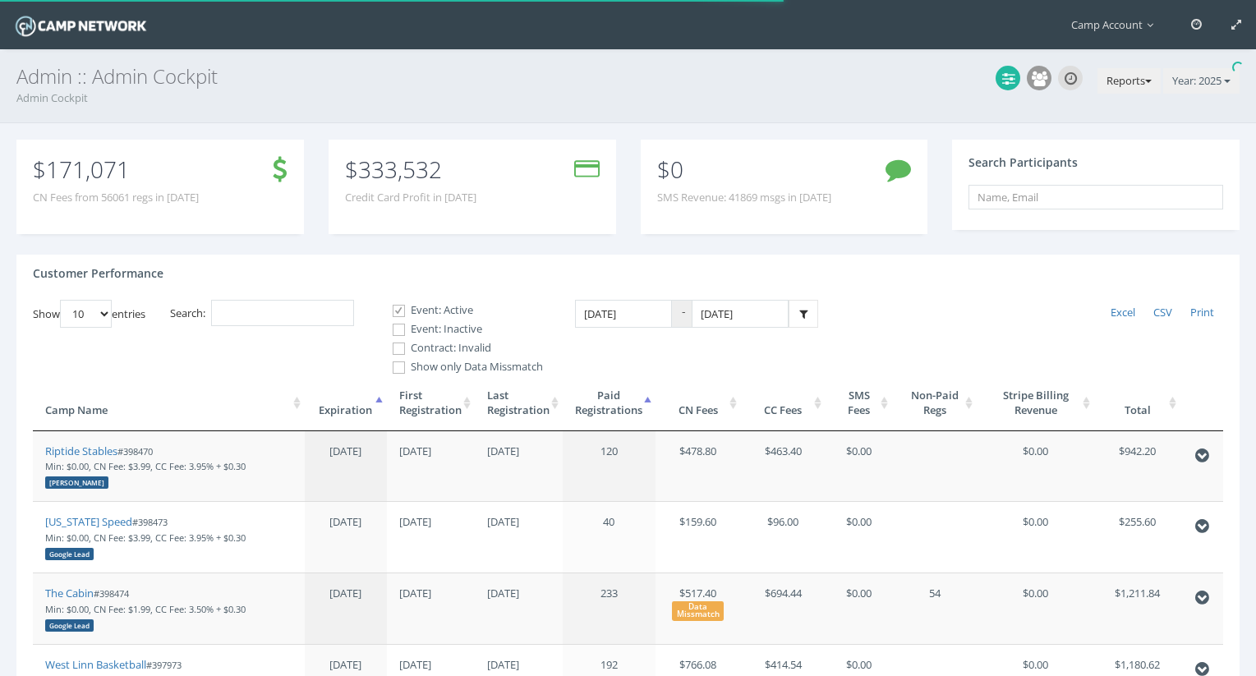
click at [1126, 78] on button "Reports" at bounding box center [1129, 81] width 63 height 26
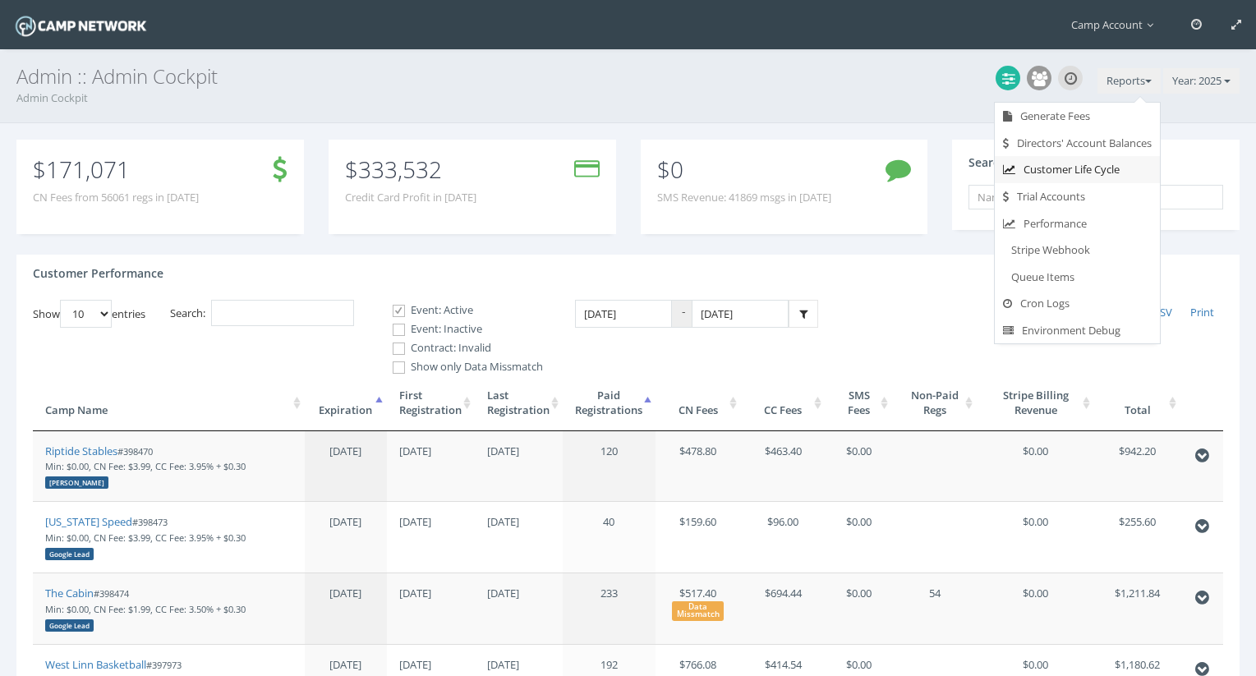
click at [1093, 165] on link "Customer Life Cycle" at bounding box center [1077, 169] width 165 height 27
